Goal: Task Accomplishment & Management: Use online tool/utility

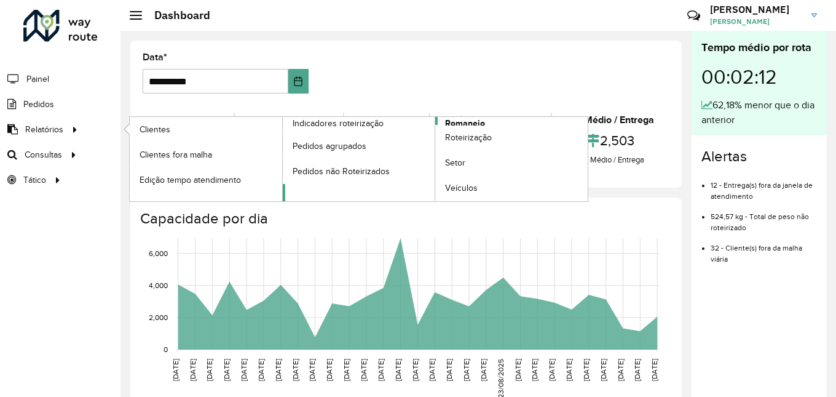
click at [468, 122] on span "Romaneio" at bounding box center [465, 123] width 40 height 13
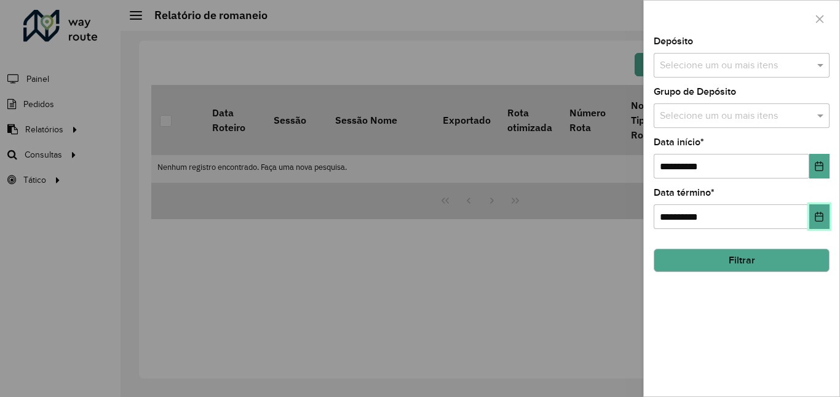
click at [826, 218] on button "Choose Date" at bounding box center [819, 216] width 20 height 25
click at [746, 318] on div "**********" at bounding box center [742, 216] width 196 height 359
click at [790, 261] on button "Filtrar" at bounding box center [742, 259] width 176 height 23
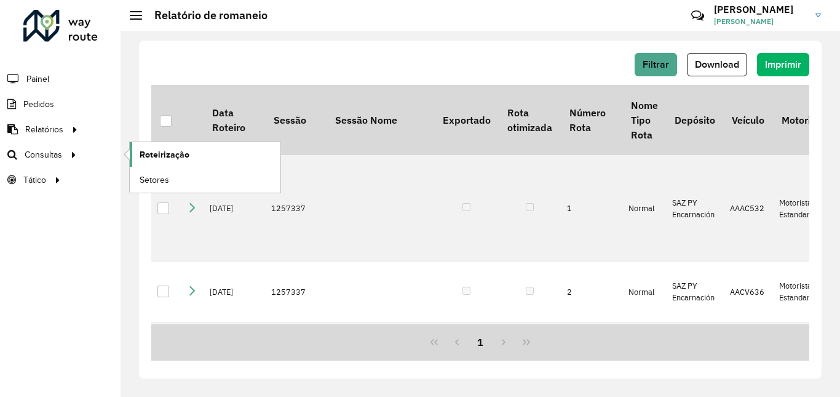
click at [156, 155] on span "Roteirização" at bounding box center [165, 154] width 50 height 13
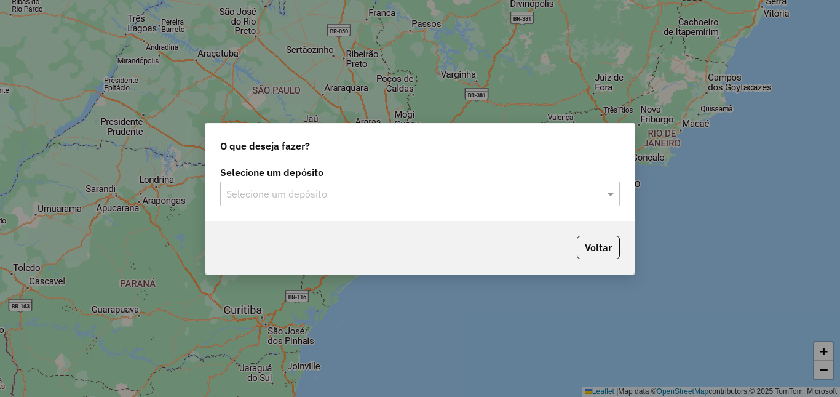
click at [507, 185] on div "Selecione um depósito" at bounding box center [420, 193] width 400 height 25
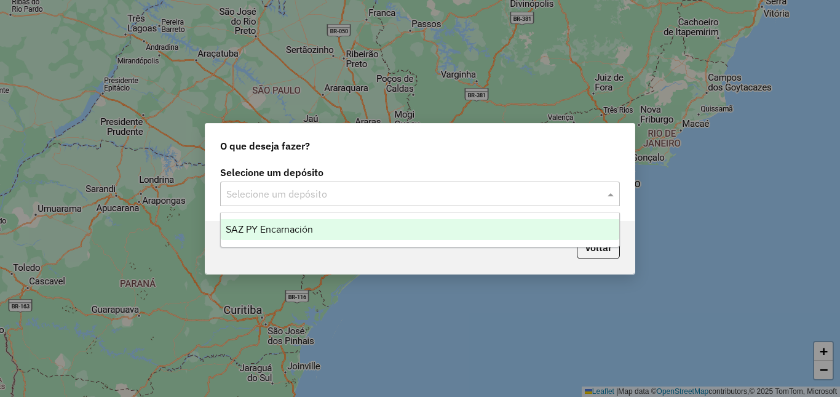
click at [290, 231] on span "SAZ PY Encarnación" at bounding box center [269, 229] width 87 height 10
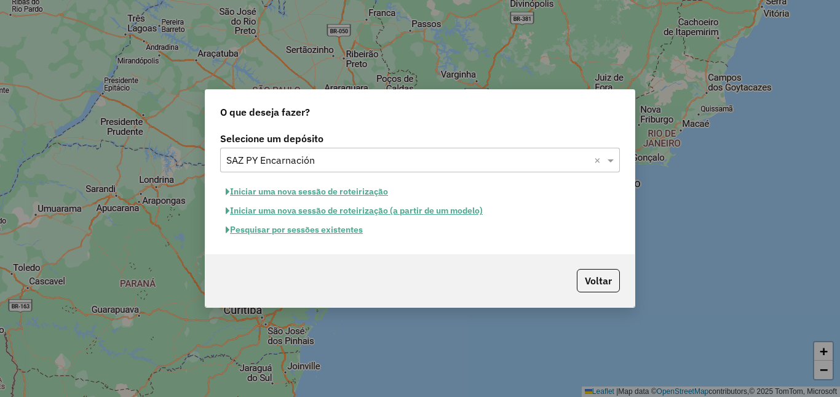
click at [342, 228] on button "Pesquisar por sessões existentes" at bounding box center [294, 229] width 148 height 19
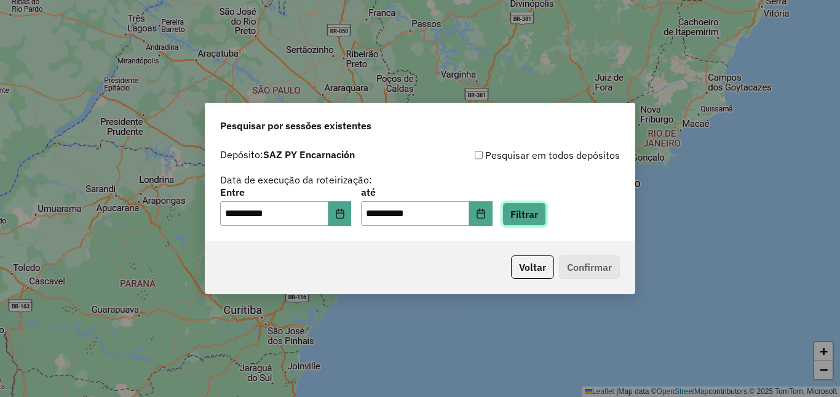
click at [536, 224] on button "Filtrar" at bounding box center [524, 213] width 44 height 23
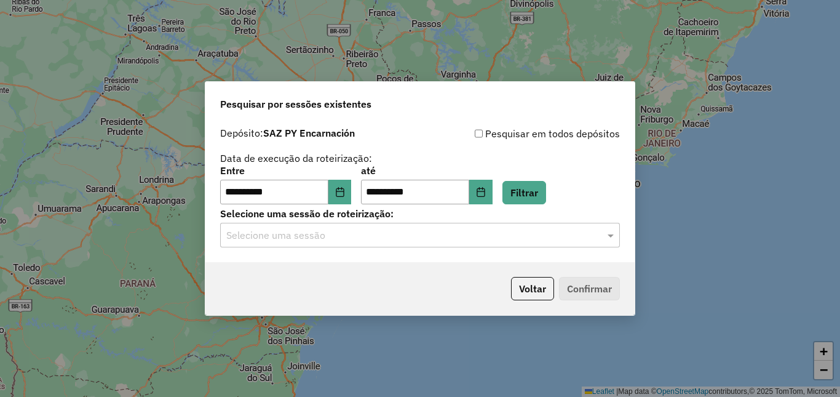
click at [326, 240] on input "text" at bounding box center [407, 235] width 363 height 15
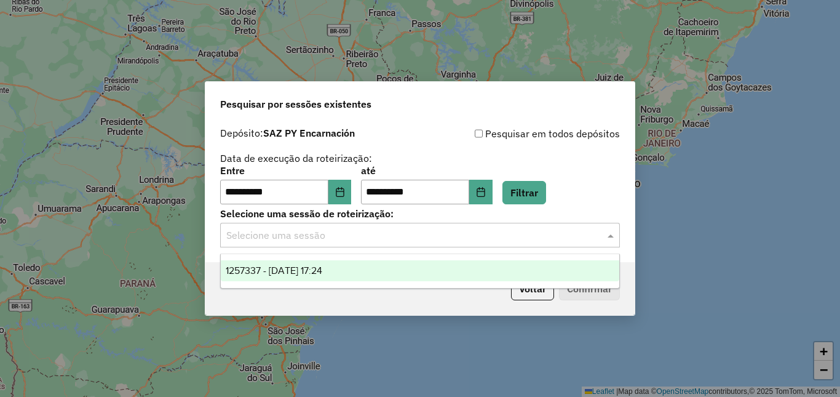
click at [281, 265] on span "1257337 - 02/09/2025 17:24" at bounding box center [274, 270] width 97 height 10
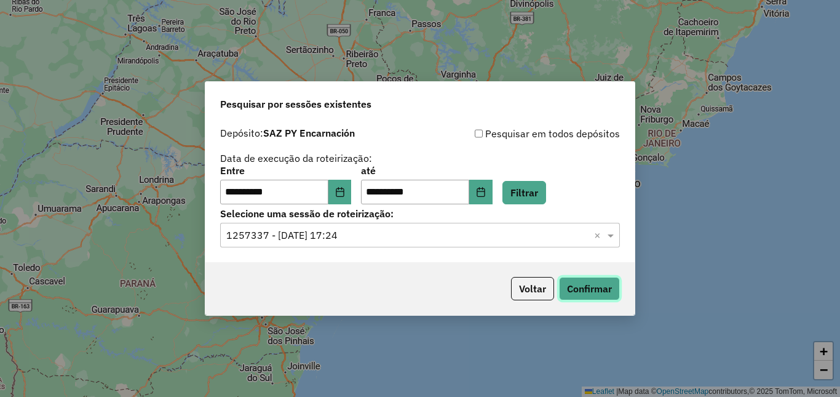
click at [584, 287] on button "Confirmar" at bounding box center [589, 288] width 61 height 23
